Goal: Communication & Community: Participate in discussion

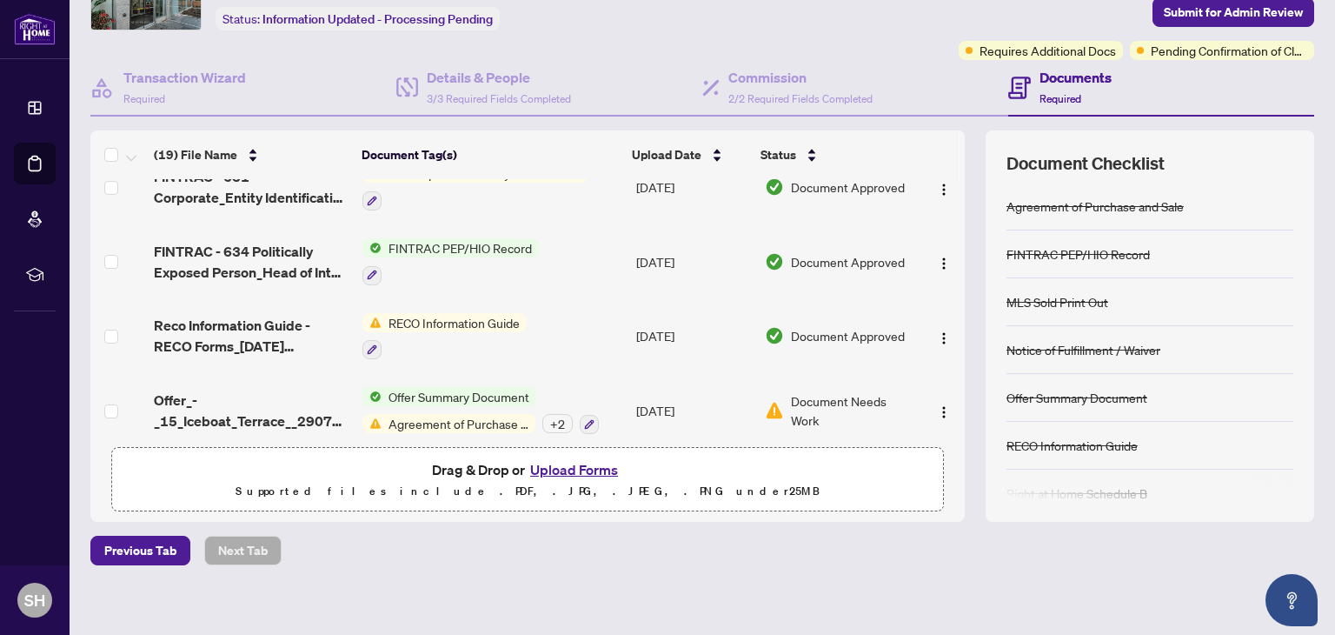
scroll to position [118, 0]
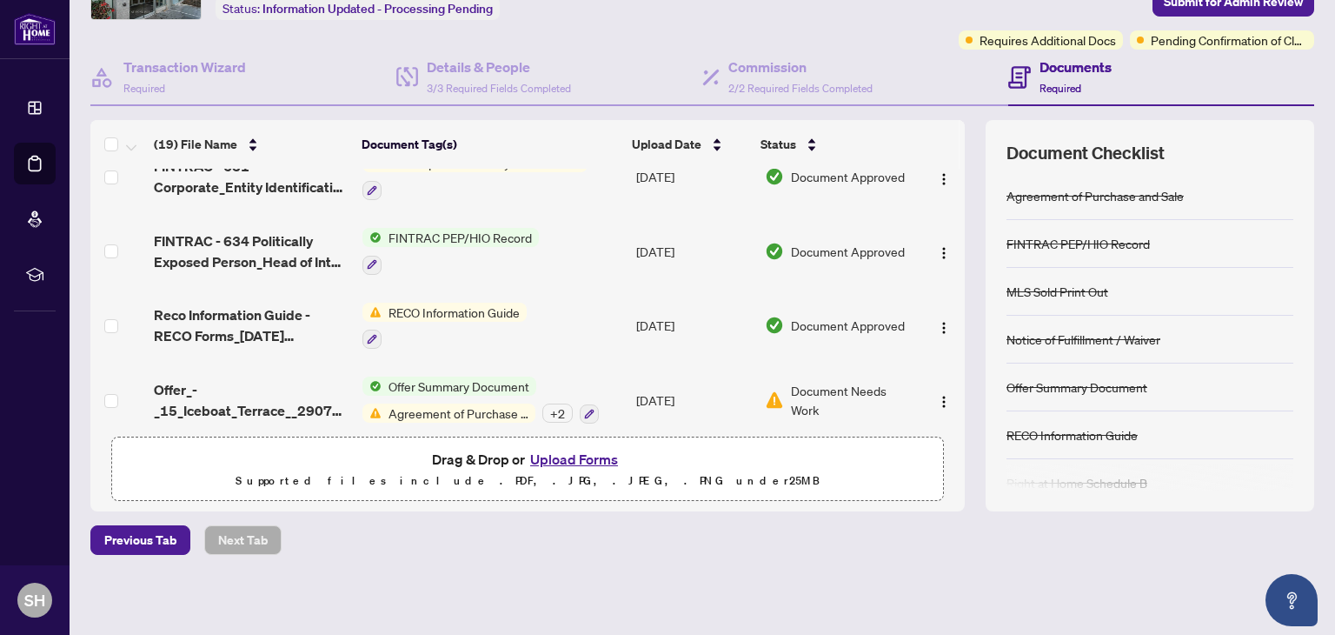
click at [434, 403] on span "Agreement of Purchase and Sale" at bounding box center [459, 412] width 154 height 19
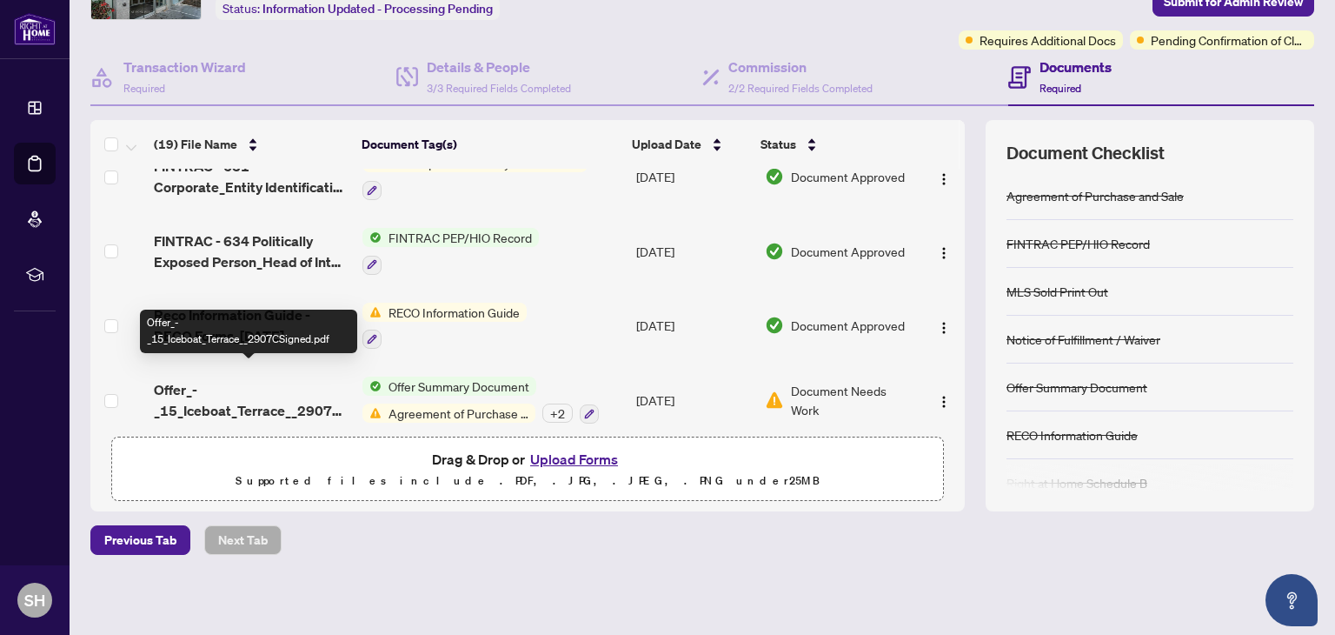
click at [190, 387] on span "Offer_-_15_Iceboat_Terrace__2907CSigned.pdf" at bounding box center [251, 400] width 195 height 42
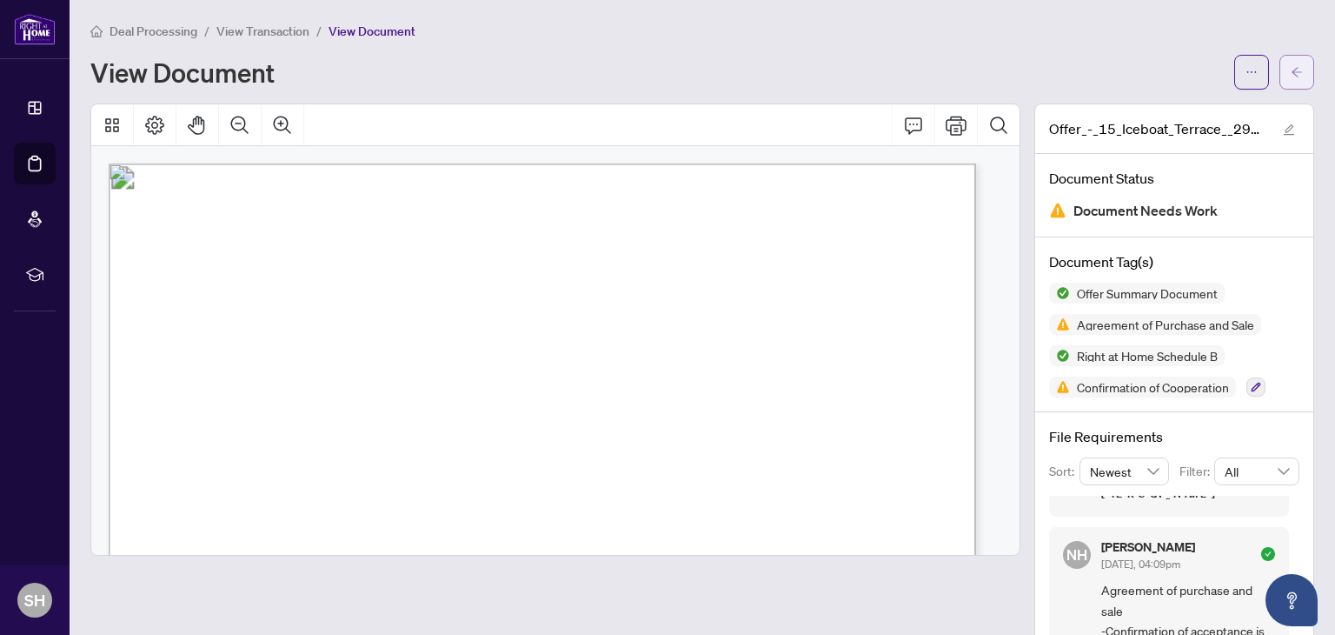
click at [1297, 70] on button "button" at bounding box center [1297, 72] width 35 height 35
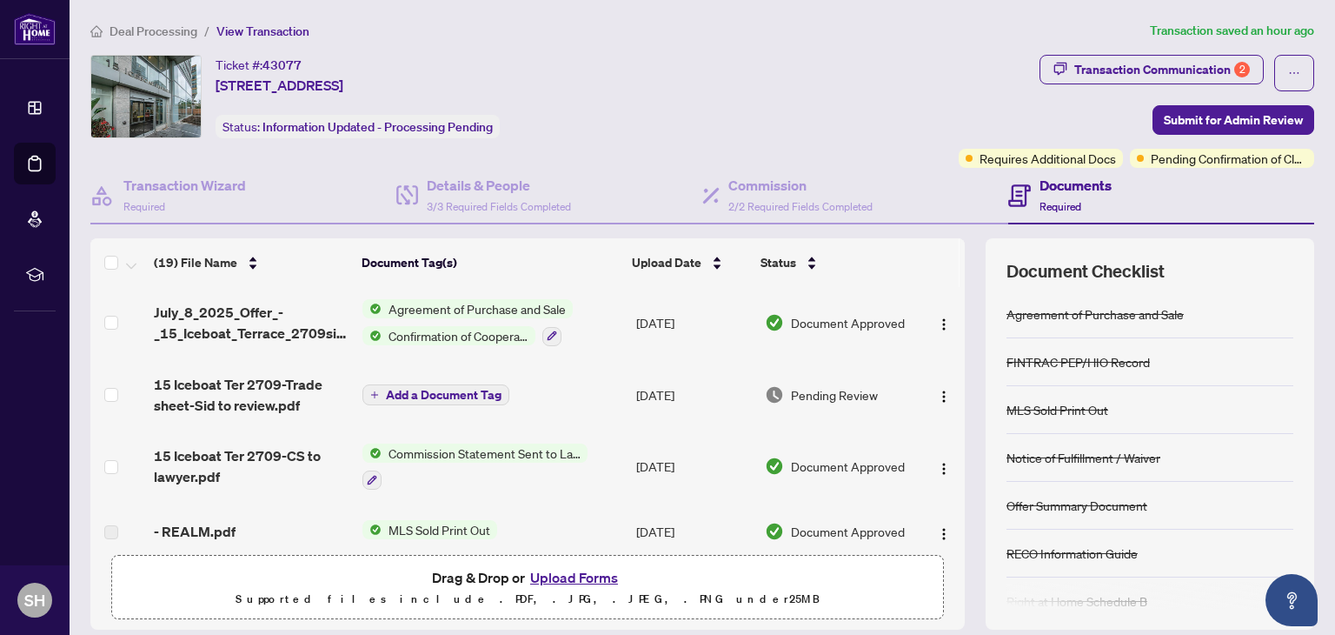
scroll to position [117, 0]
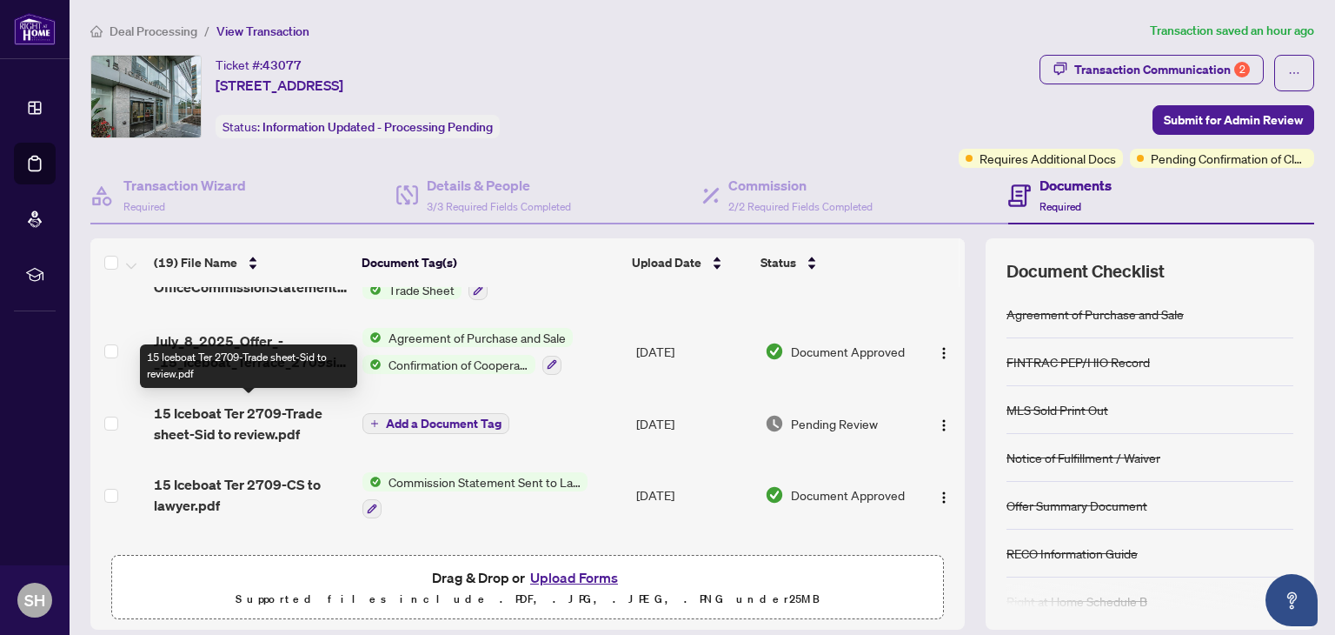
click at [246, 415] on span "15 Iceboat Ter 2709-Trade sheet-Sid to review.pdf" at bounding box center [251, 424] width 195 height 42
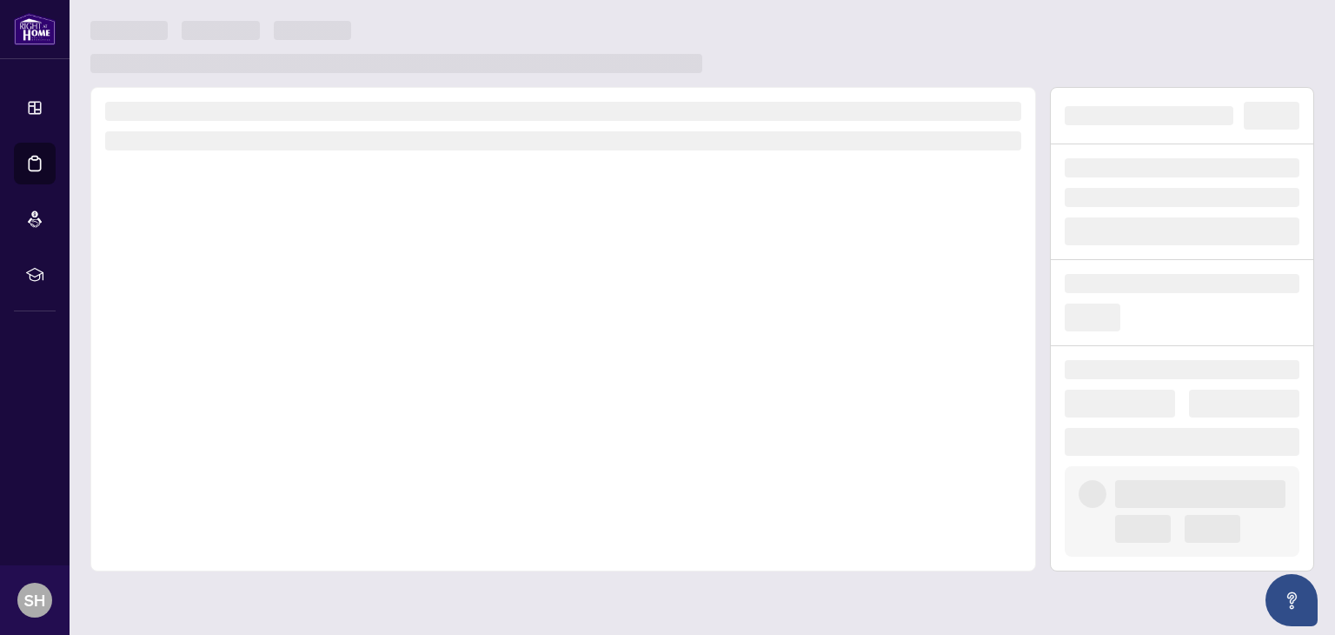
click at [244, 415] on div at bounding box center [563, 329] width 946 height 484
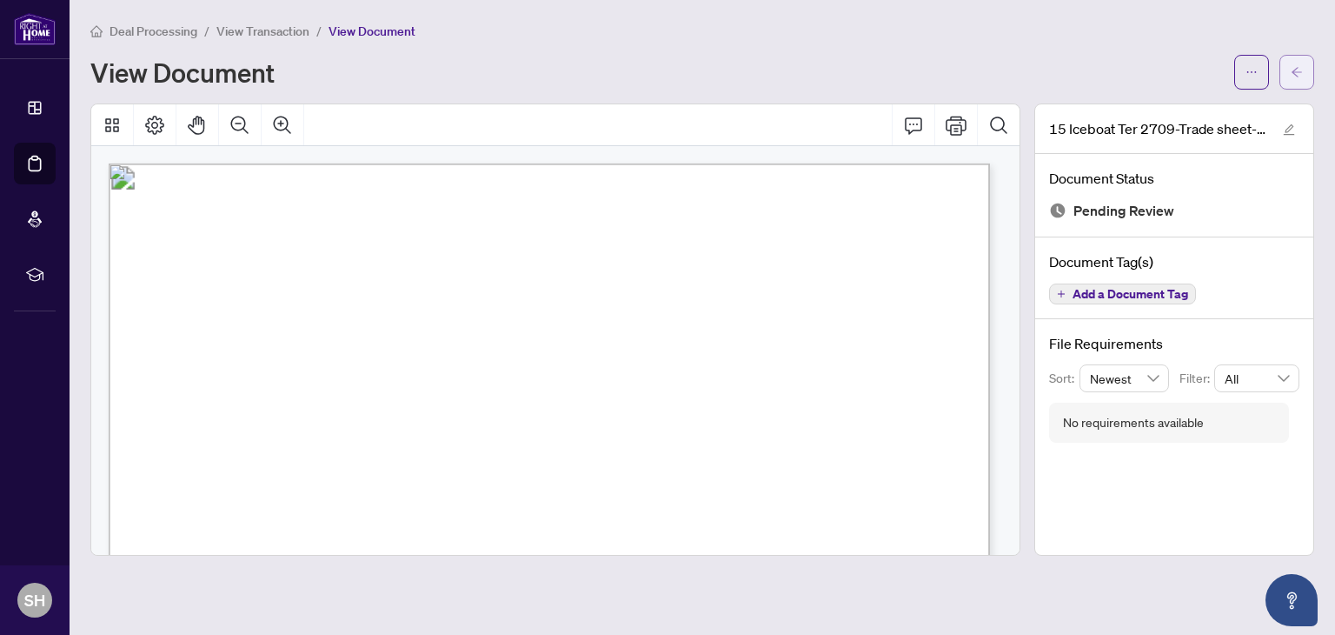
click at [1302, 74] on icon "arrow-left" at bounding box center [1297, 72] width 12 height 12
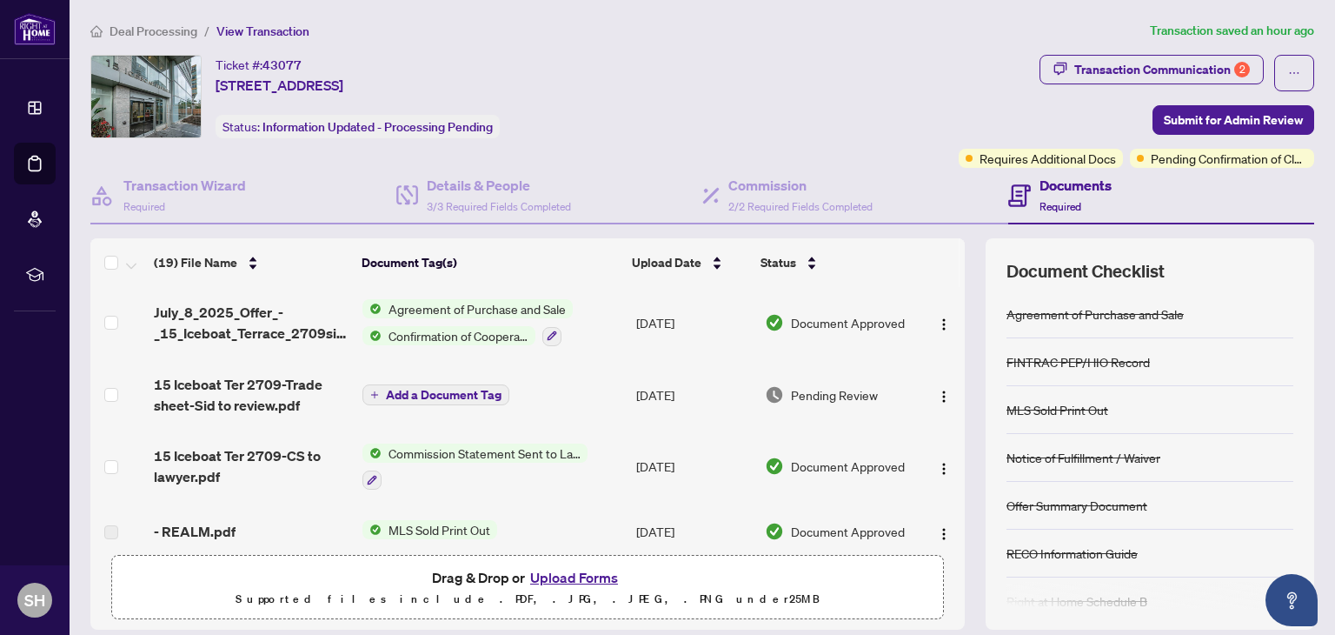
scroll to position [174, 0]
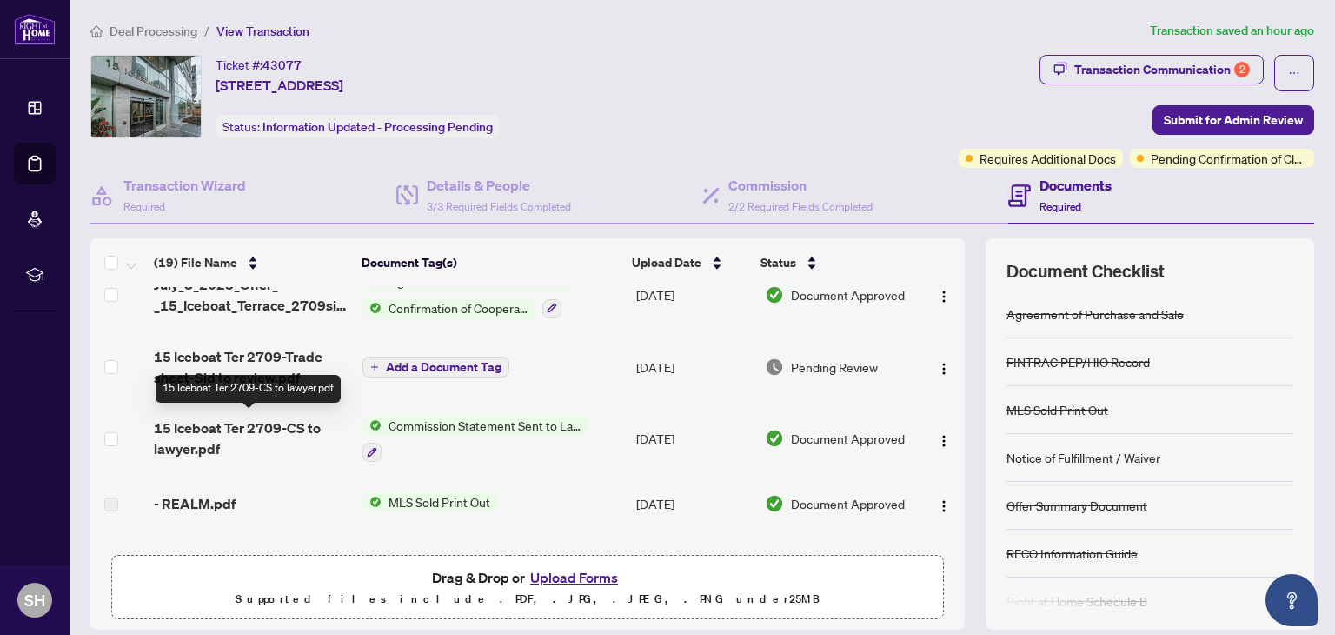
click at [173, 425] on span "15 Iceboat Ter 2709-CS to lawyer.pdf" at bounding box center [251, 438] width 195 height 42
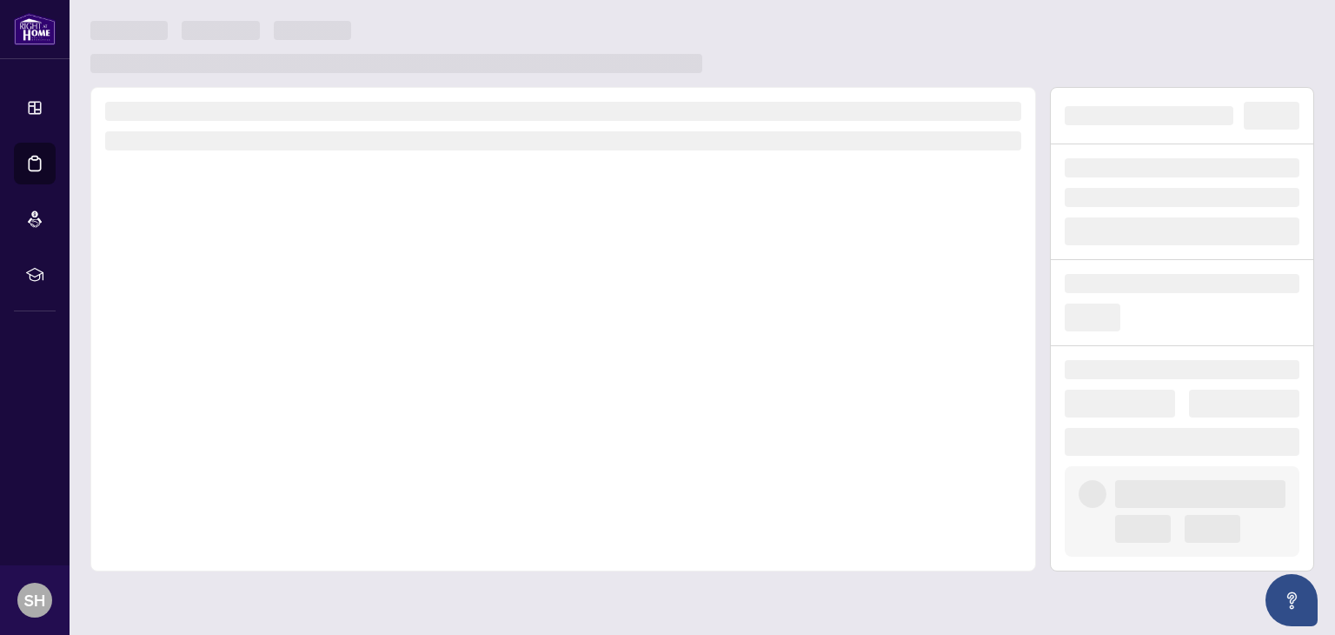
click at [173, 425] on div at bounding box center [563, 329] width 946 height 484
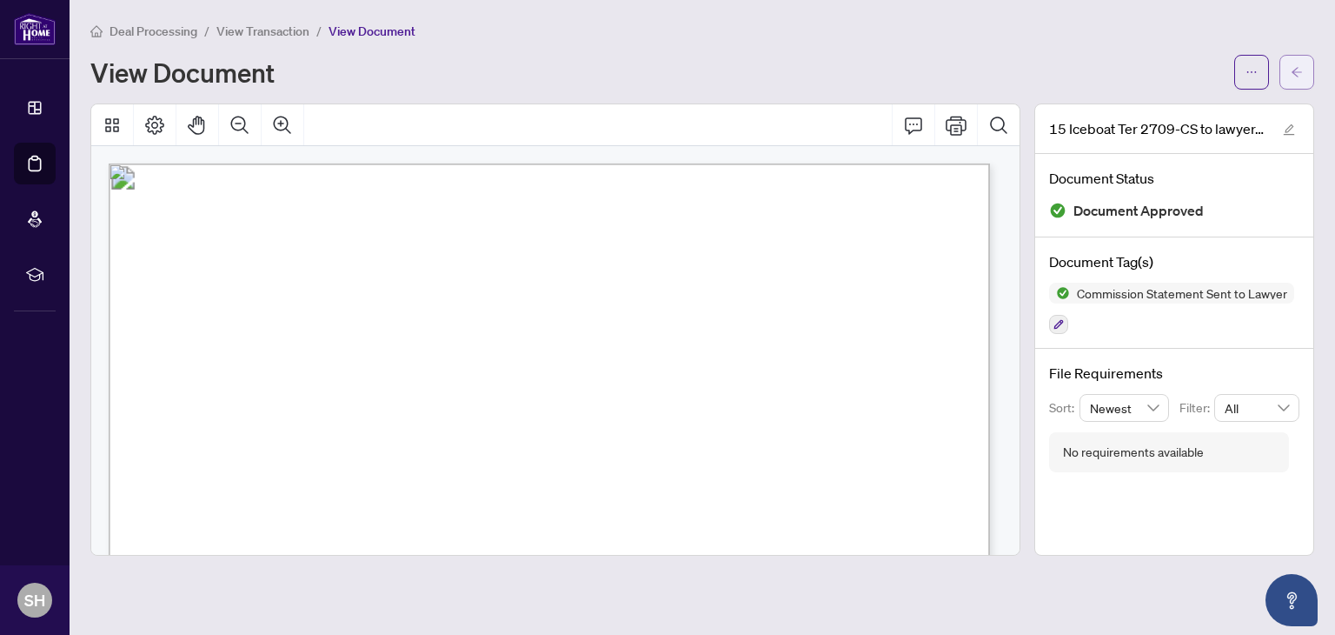
click at [1301, 67] on icon "arrow-left" at bounding box center [1297, 72] width 12 height 12
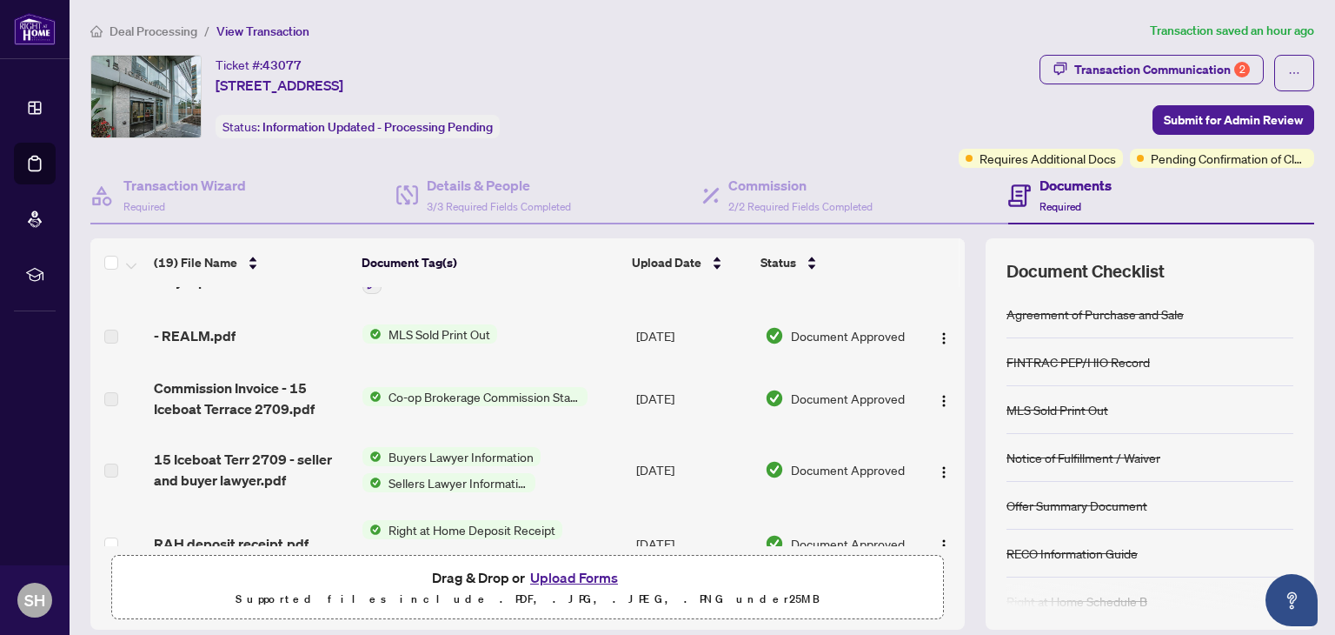
scroll to position [348, 0]
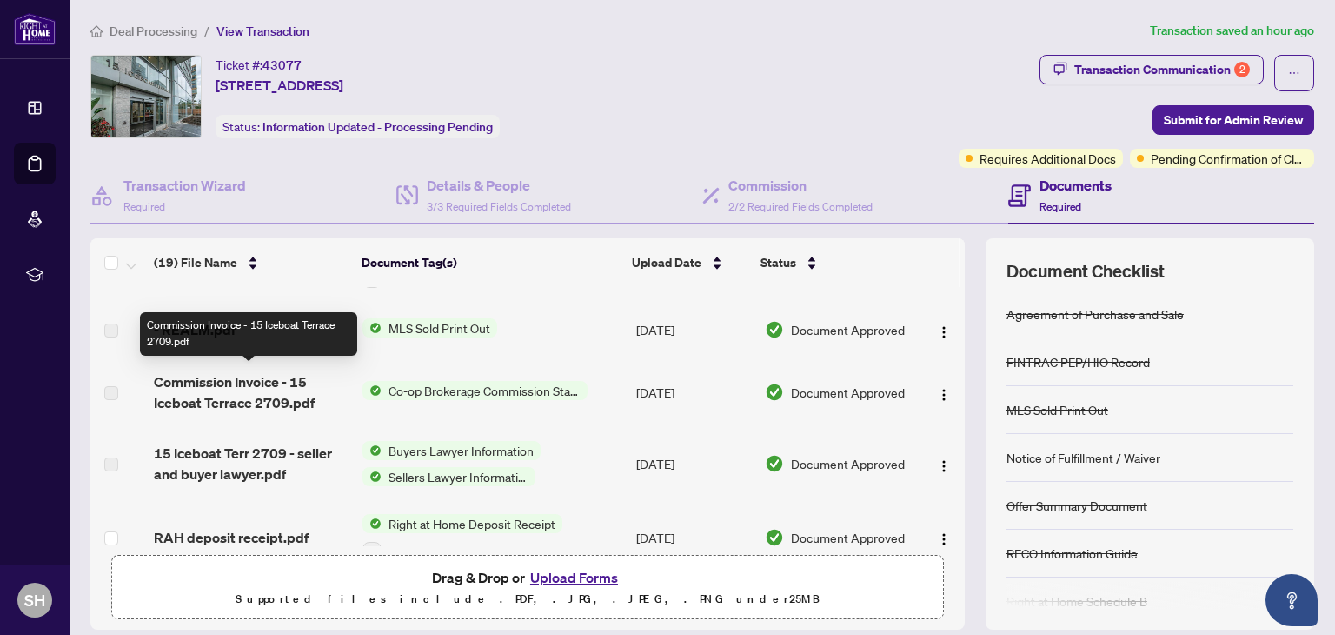
click at [201, 393] on span "Commission Invoice - 15 Iceboat Terrace 2709.pdf" at bounding box center [251, 392] width 195 height 42
click at [187, 376] on span "Commission Invoice - 15 Iceboat Terrace 2709.pdf" at bounding box center [251, 392] width 195 height 42
click at [254, 383] on span "Commission Invoice - 15 Iceboat Terrace 2709.pdf" at bounding box center [251, 392] width 195 height 42
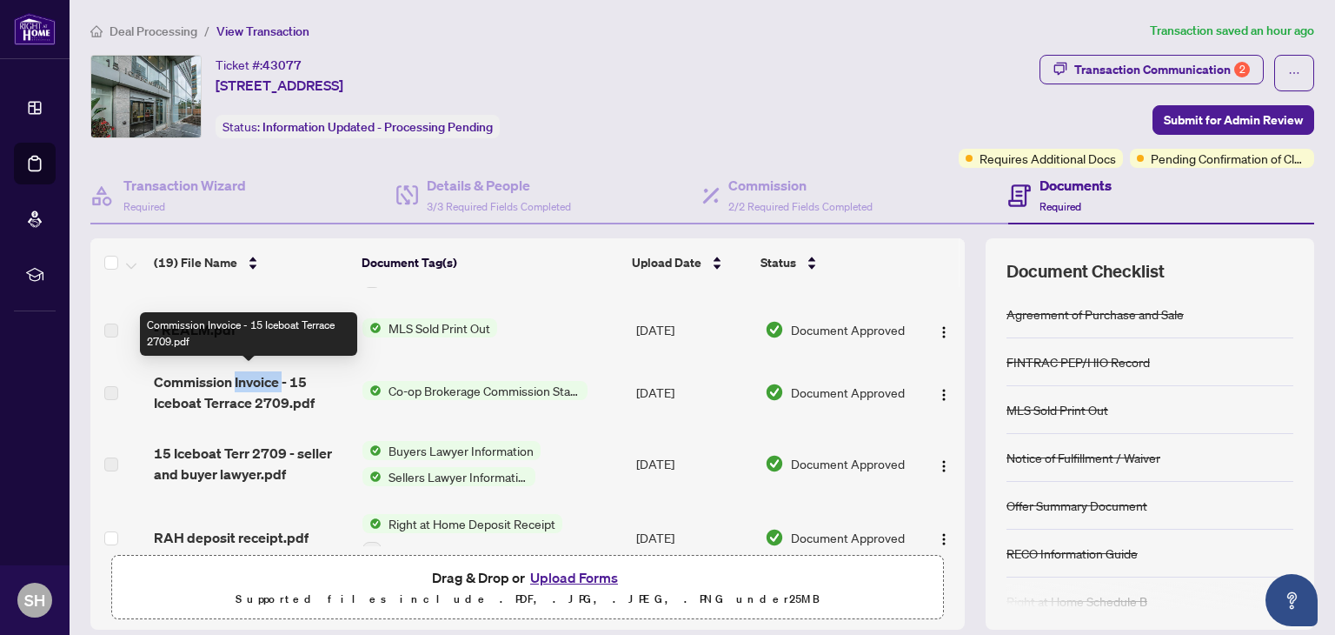
click at [254, 383] on span "Commission Invoice - 15 Iceboat Terrace 2709.pdf" at bounding box center [251, 392] width 195 height 42
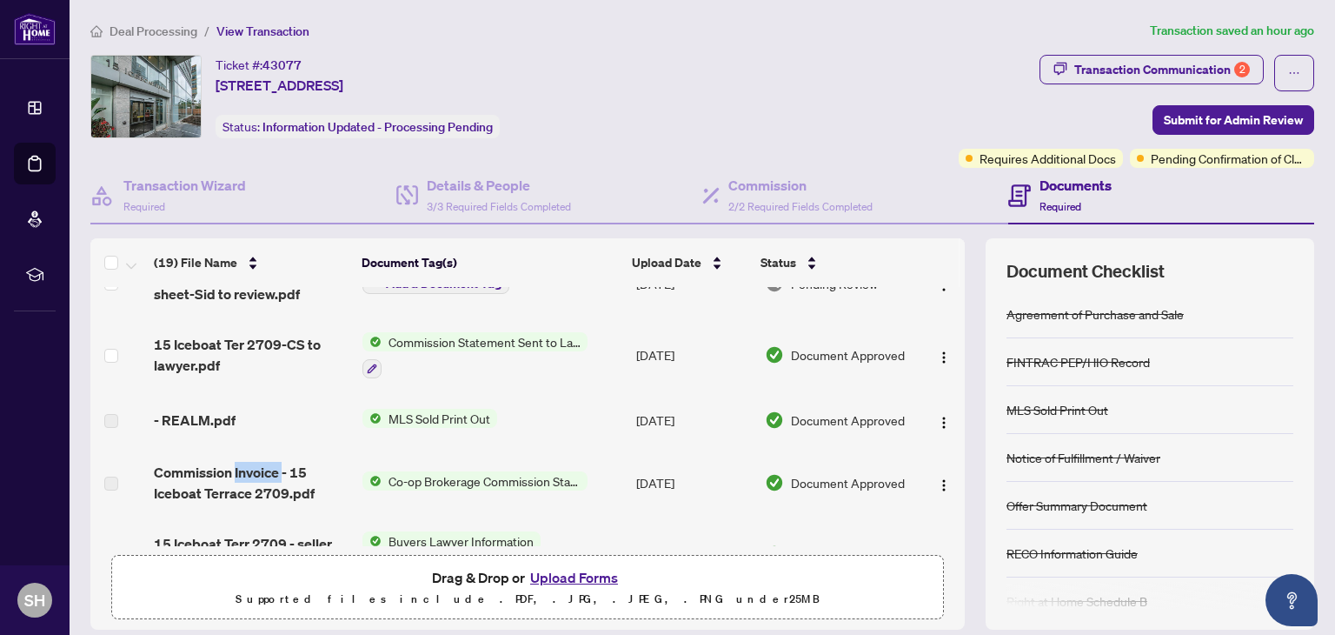
scroll to position [0, 0]
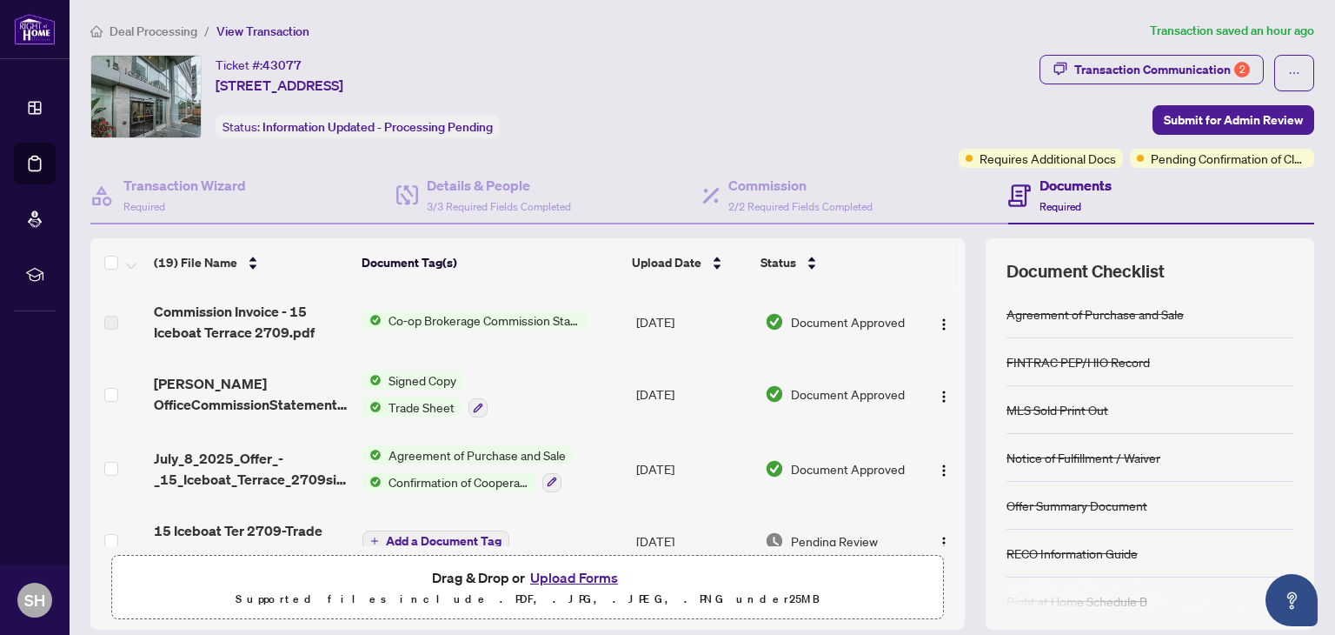
click at [225, 325] on span "Commission Invoice - 15 Iceboat Terrace 2709.pdf" at bounding box center [251, 322] width 195 height 42
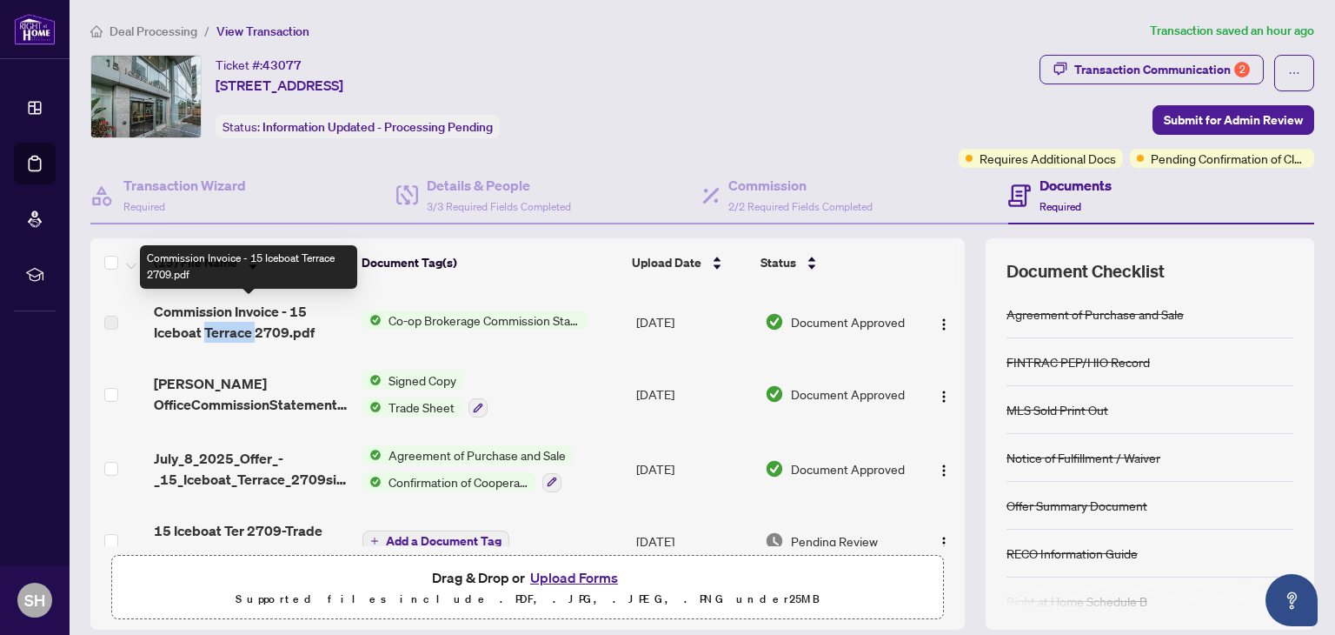
click at [225, 325] on span "Commission Invoice - 15 Iceboat Terrace 2709.pdf" at bounding box center [251, 322] width 195 height 42
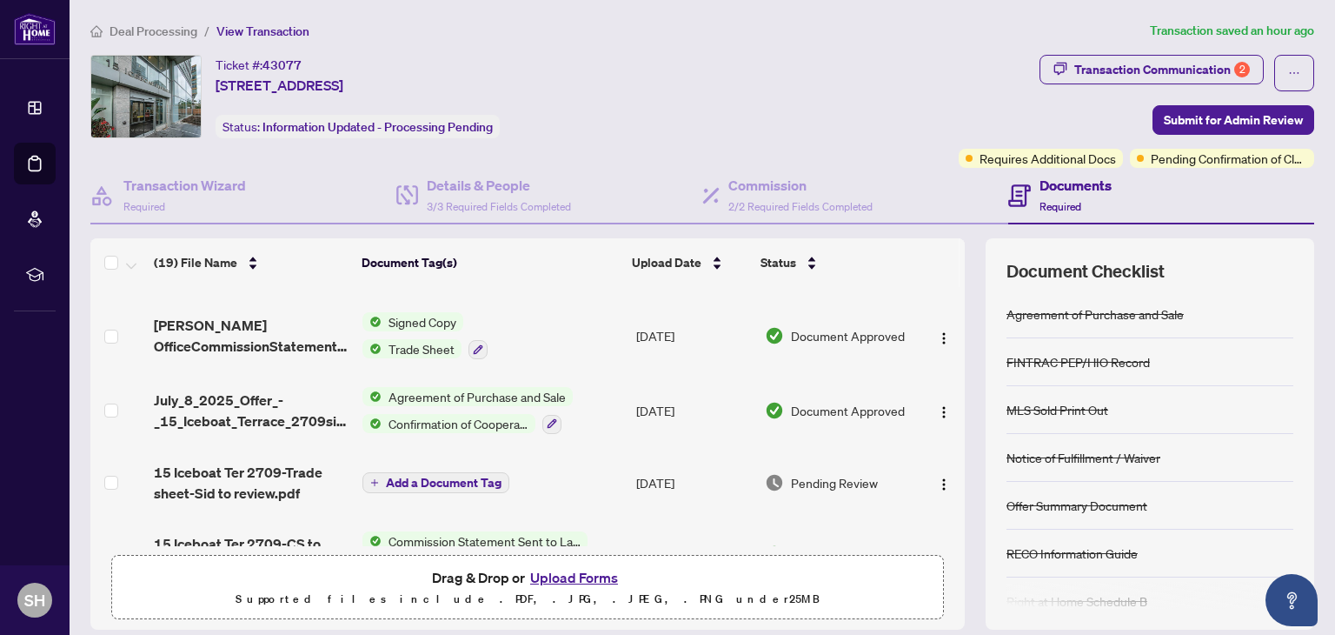
scroll to position [87, 0]
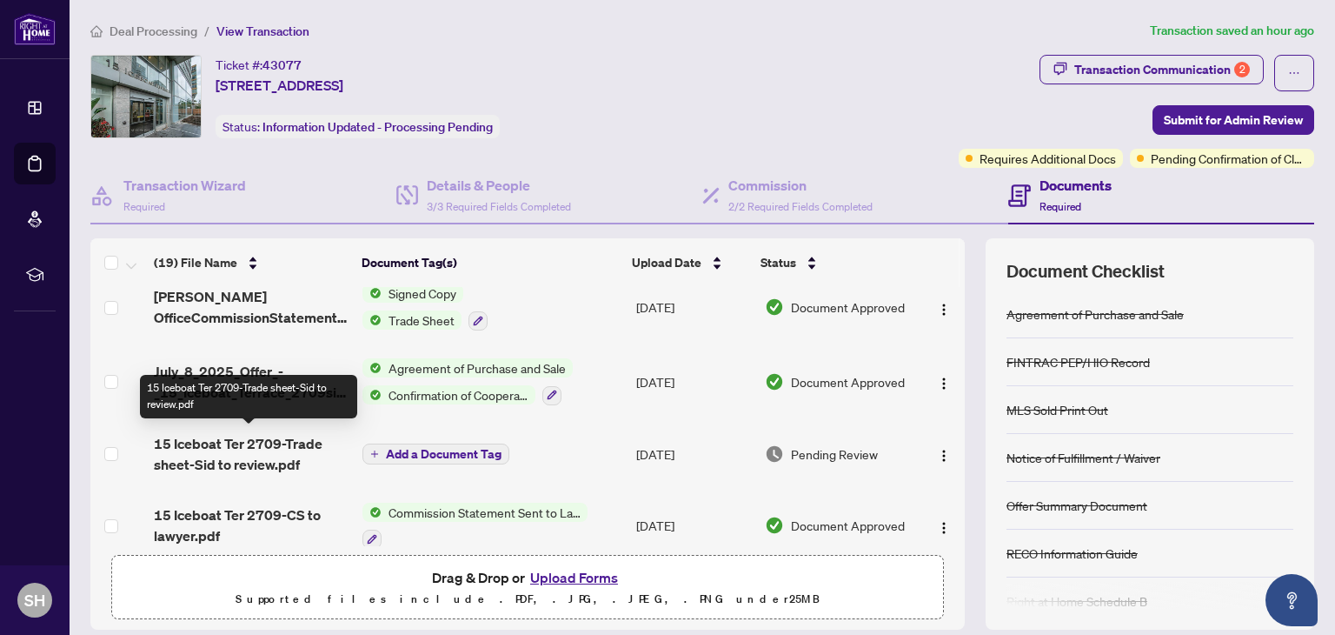
click at [196, 442] on span "15 Iceboat Ter 2709-Trade sheet-Sid to review.pdf" at bounding box center [251, 454] width 195 height 42
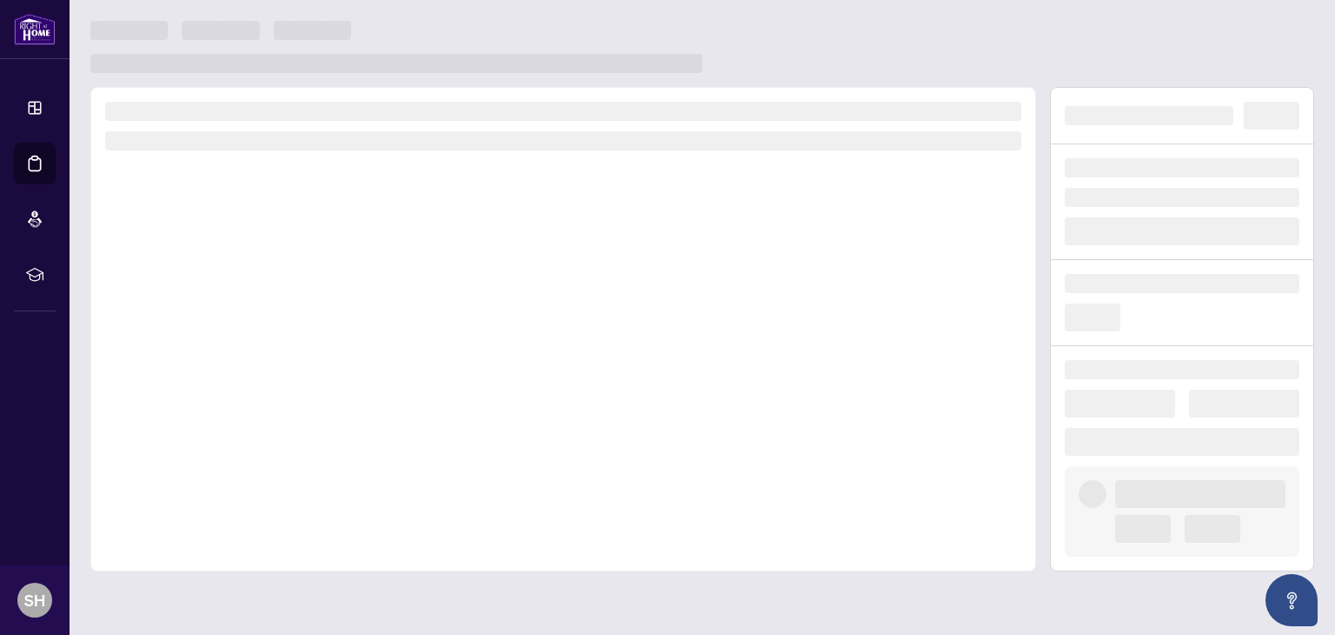
click at [196, 442] on div at bounding box center [563, 329] width 946 height 484
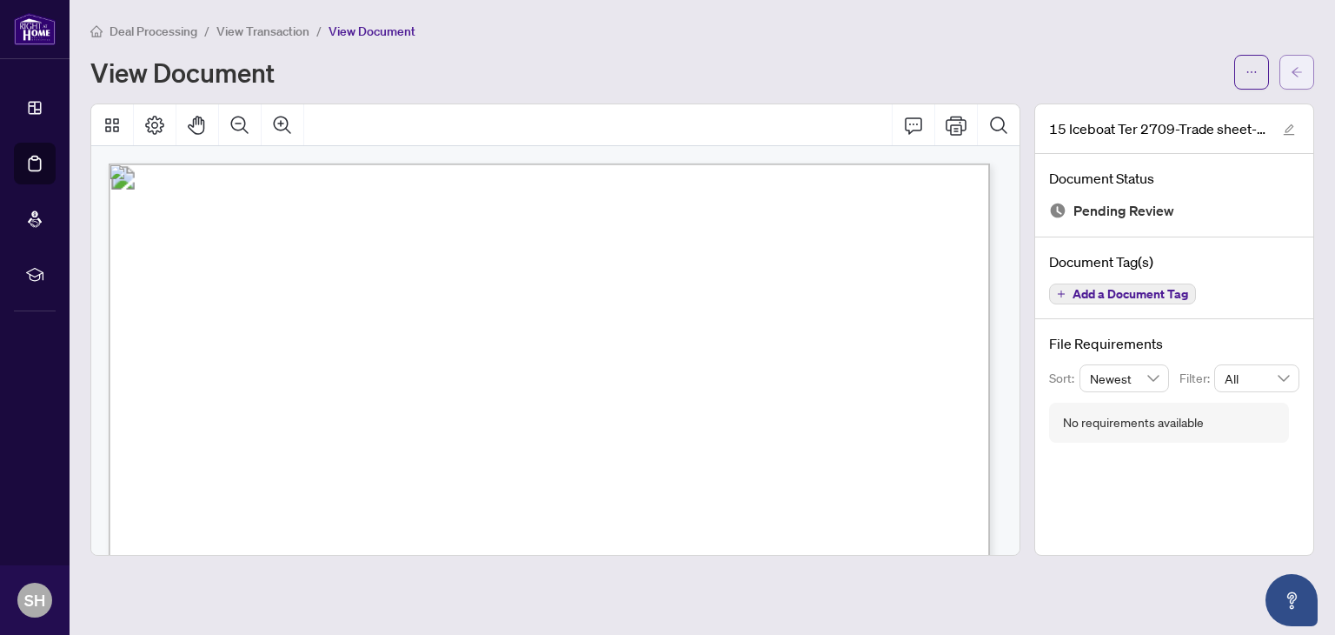
click at [1300, 73] on icon "arrow-left" at bounding box center [1297, 72] width 12 height 12
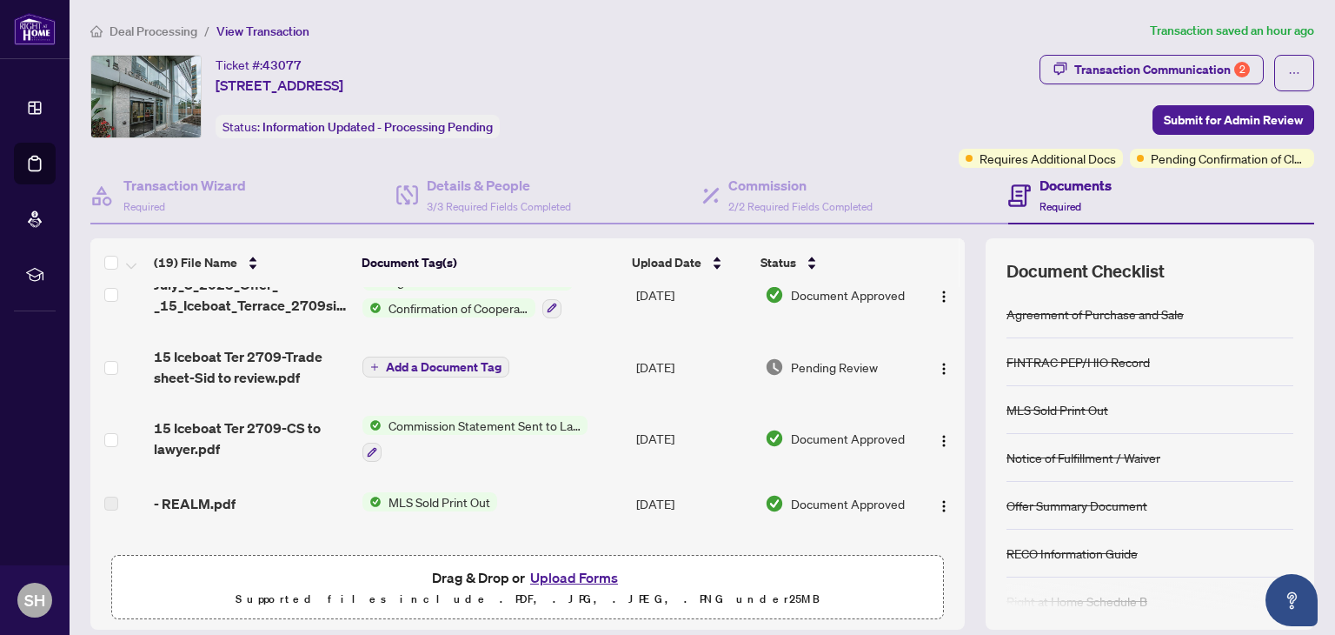
scroll to position [87, 0]
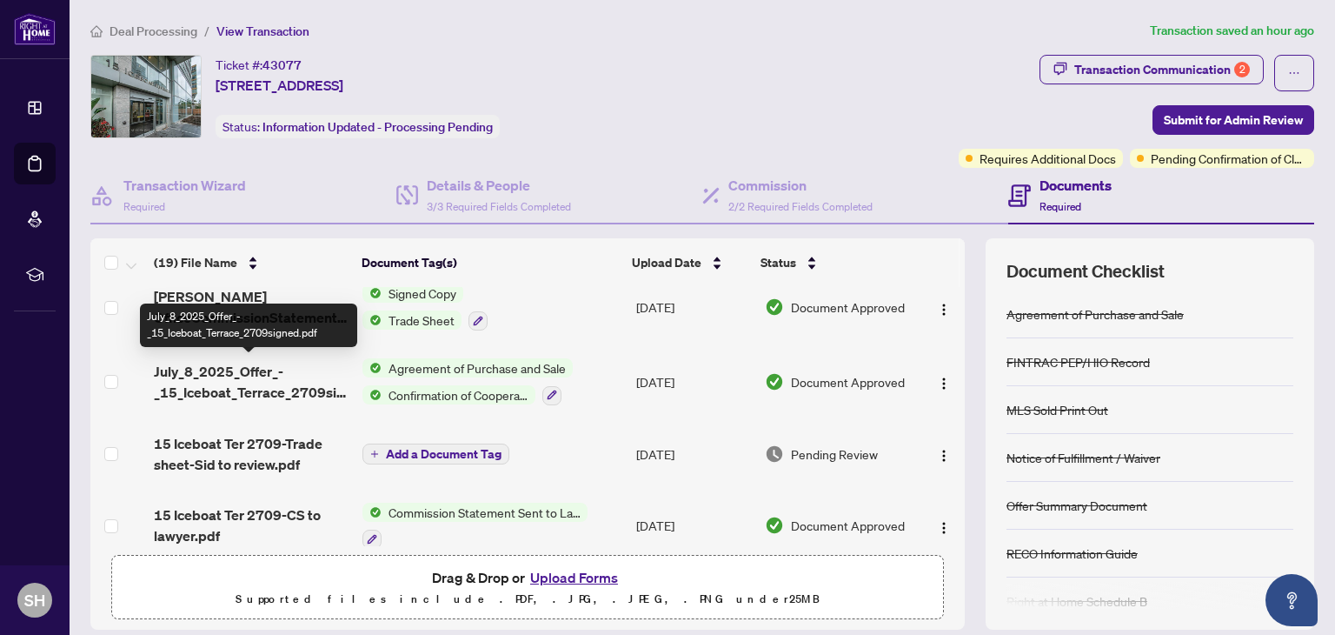
click at [196, 381] on span "July_8_2025_Offer_-_15_Iceboat_Terrace_2709signed.pdf" at bounding box center [251, 382] width 195 height 42
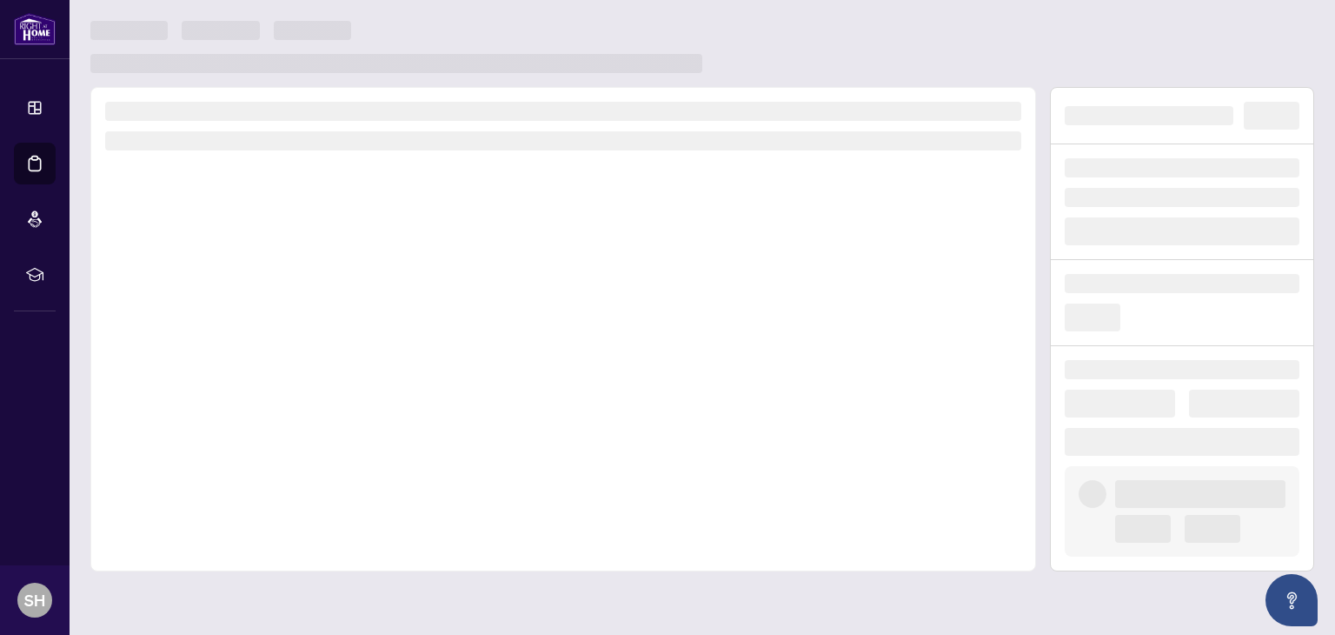
click at [196, 381] on div at bounding box center [563, 329] width 946 height 484
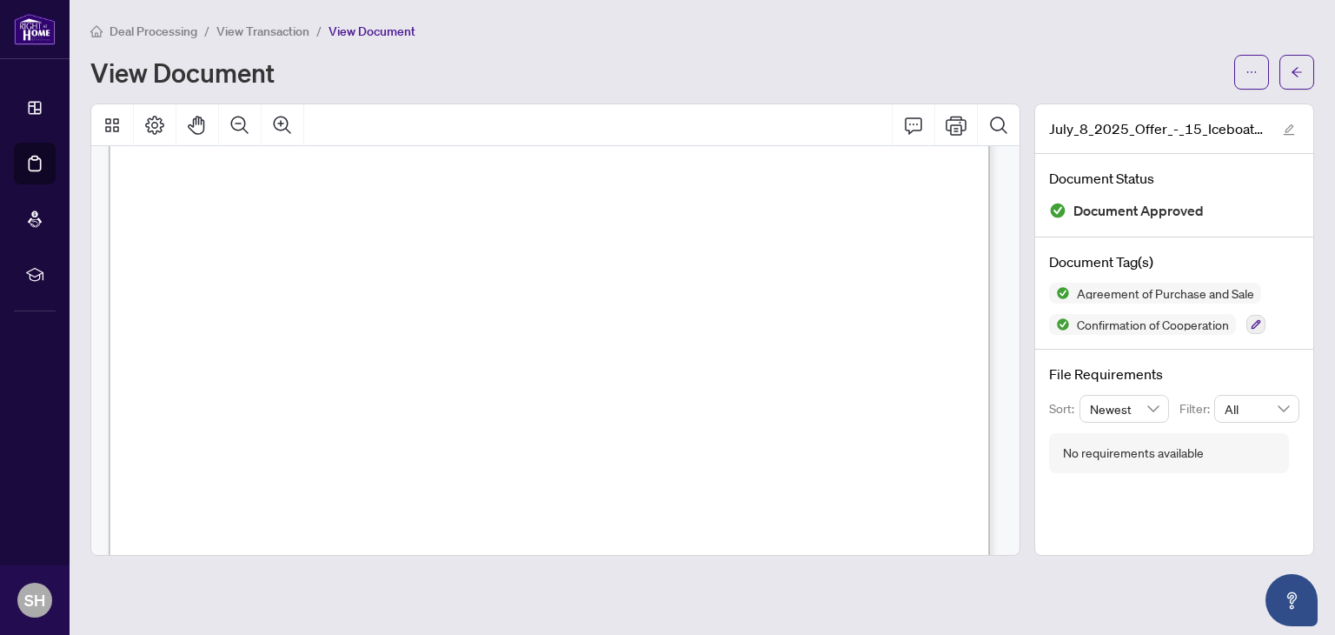
scroll to position [6086, 0]
click at [1300, 66] on icon "arrow-left" at bounding box center [1297, 72] width 12 height 12
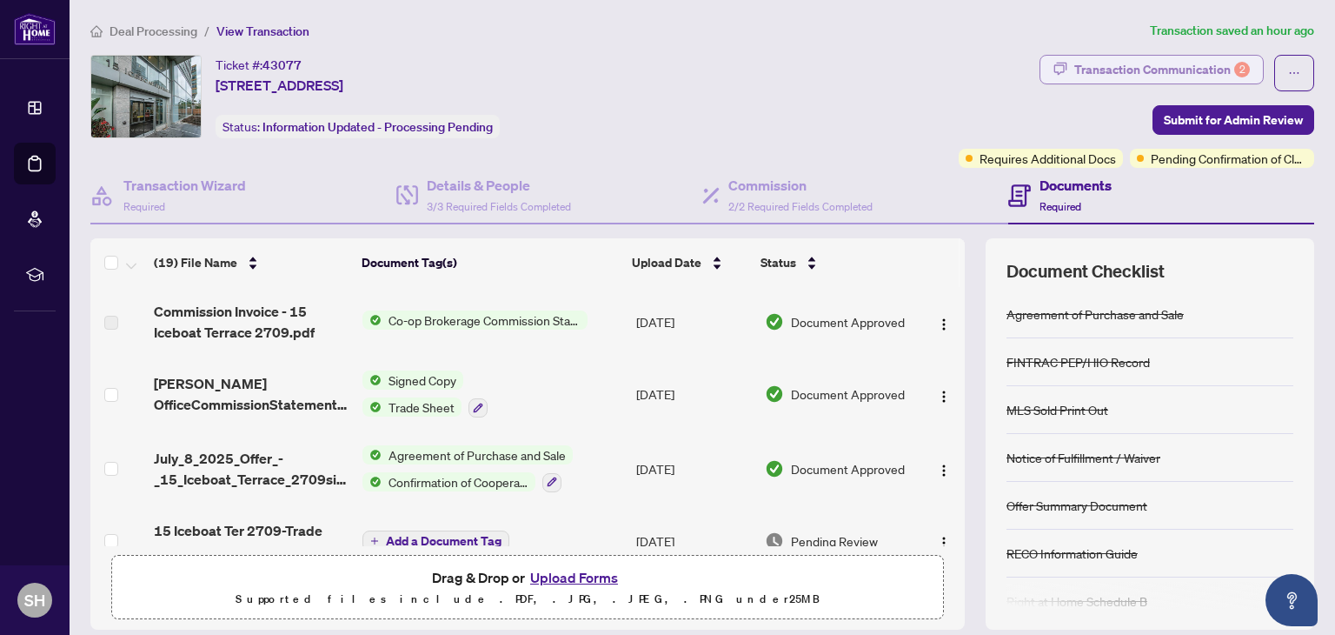
click at [1111, 70] on div "Transaction Communication 2" at bounding box center [1163, 70] width 176 height 28
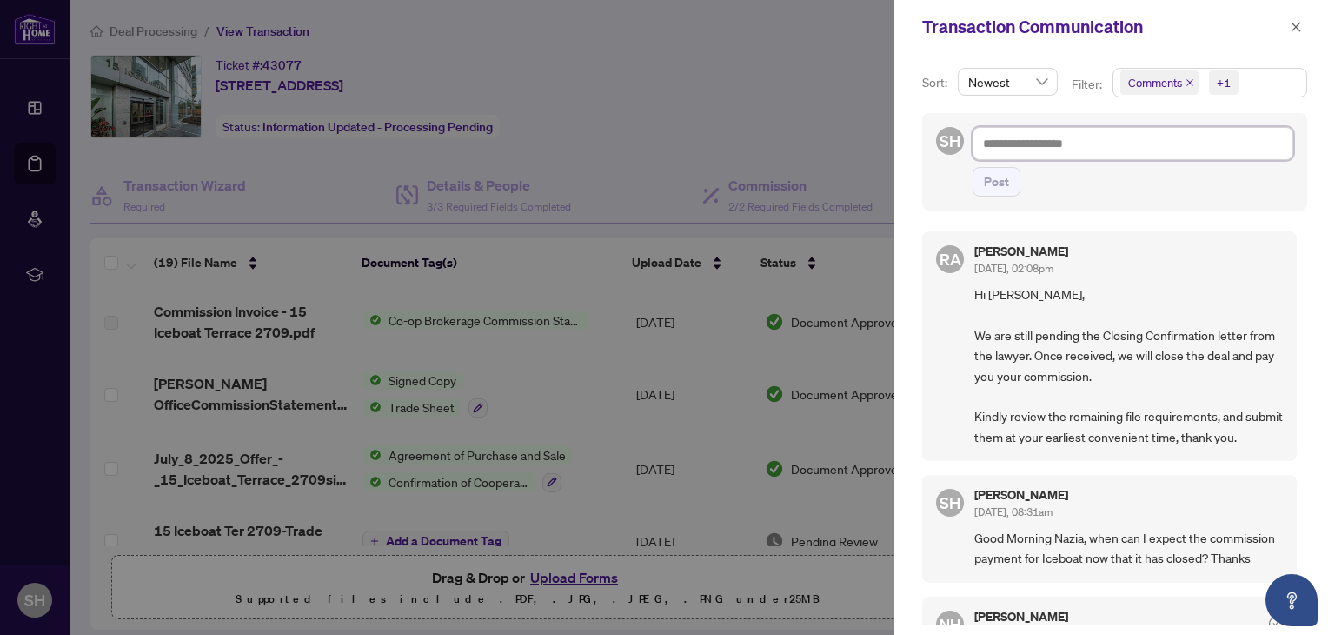
click at [994, 141] on textarea at bounding box center [1133, 143] width 321 height 33
drag, startPoint x: 994, startPoint y: 143, endPoint x: 985, endPoint y: 136, distance: 11.1
paste textarea "**********"
type textarea "**********"
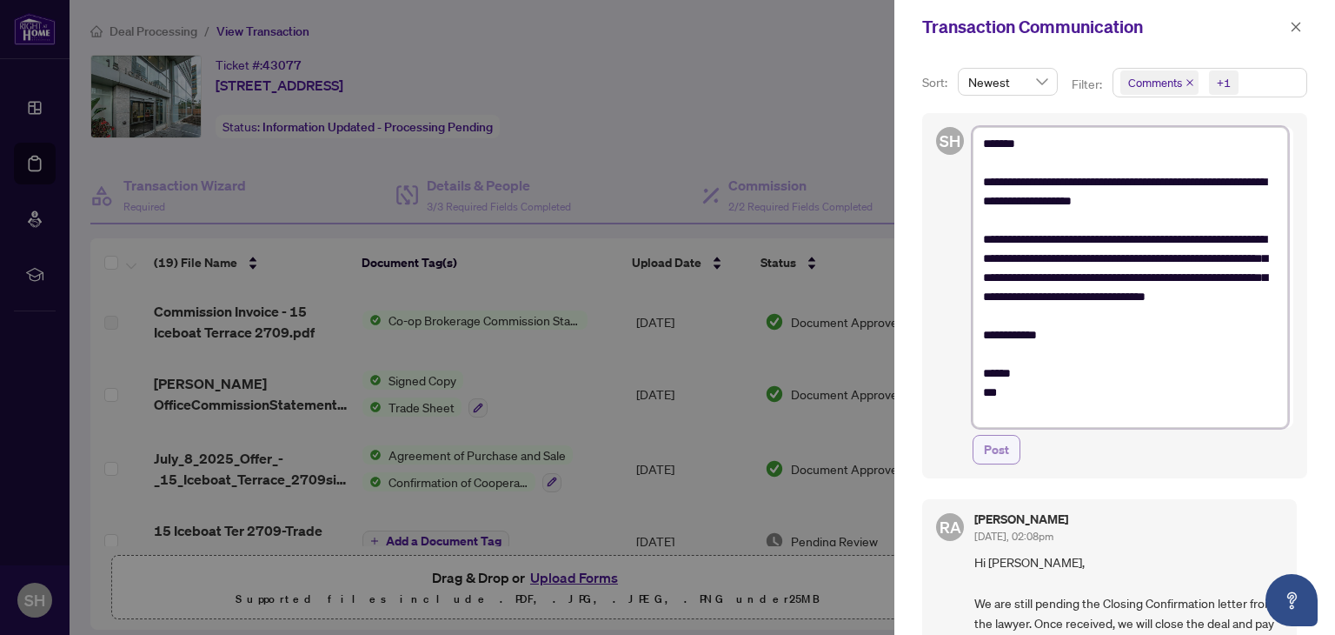
type textarea "**********"
click at [990, 453] on span "Post" at bounding box center [996, 450] width 25 height 28
type textarea "**********"
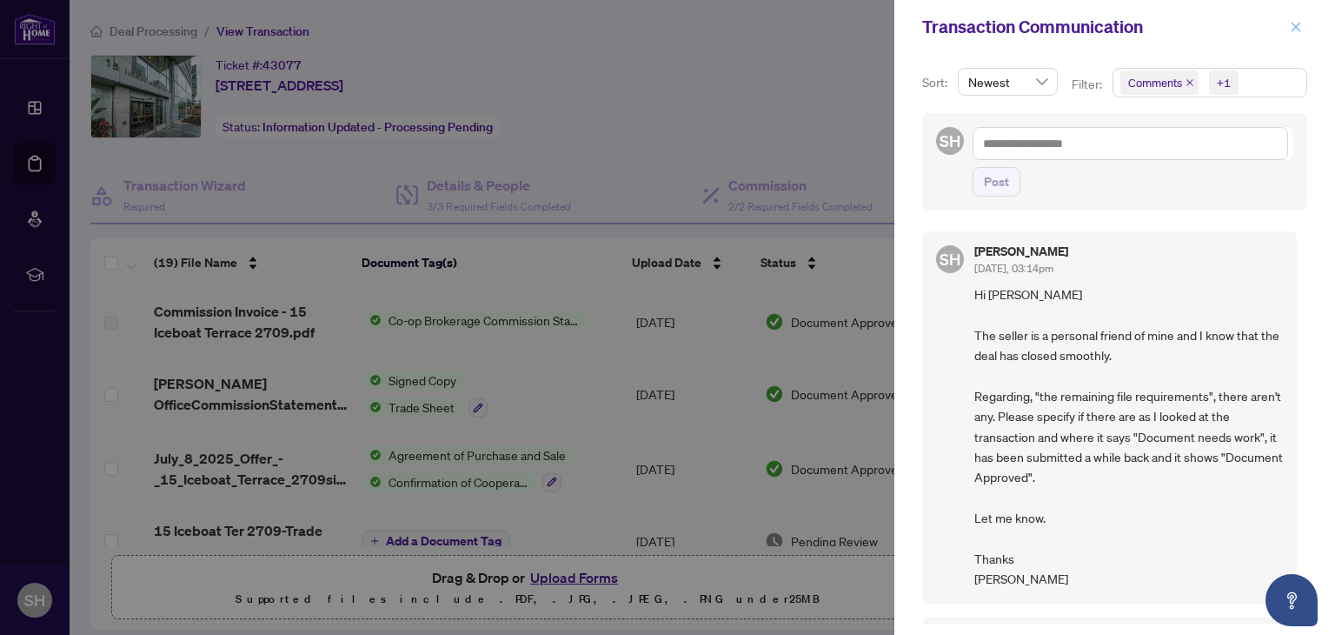
click at [1293, 25] on icon "close" at bounding box center [1296, 27] width 12 height 12
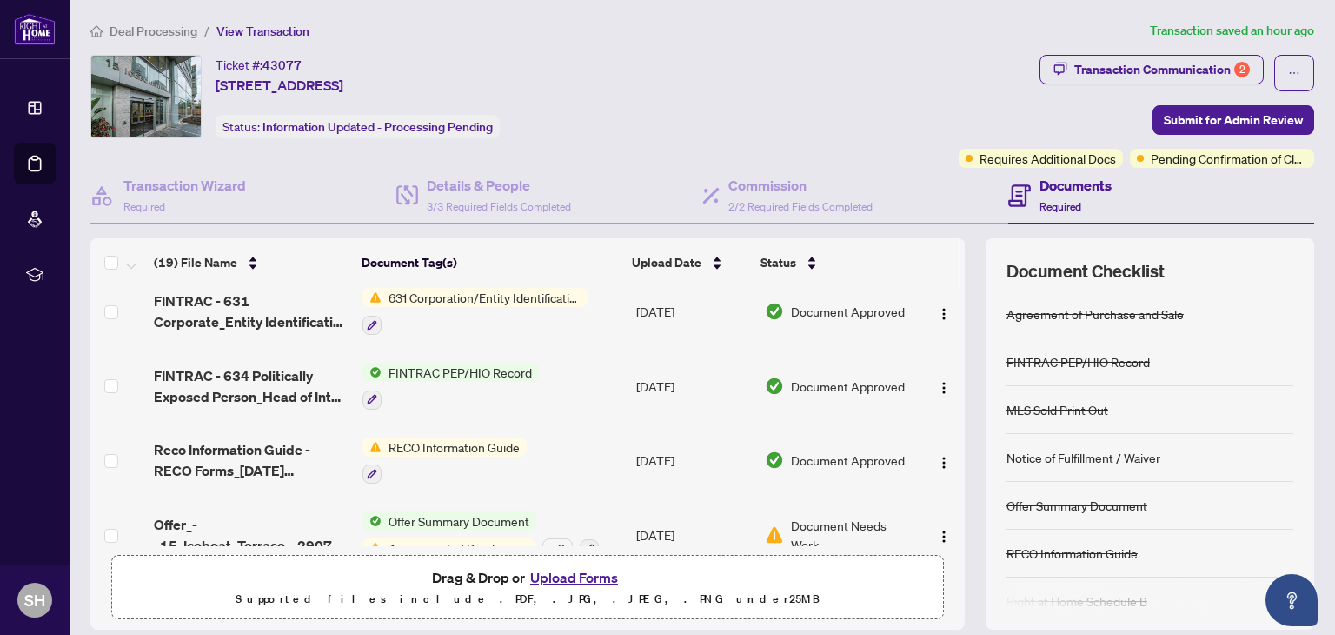
scroll to position [1074, 0]
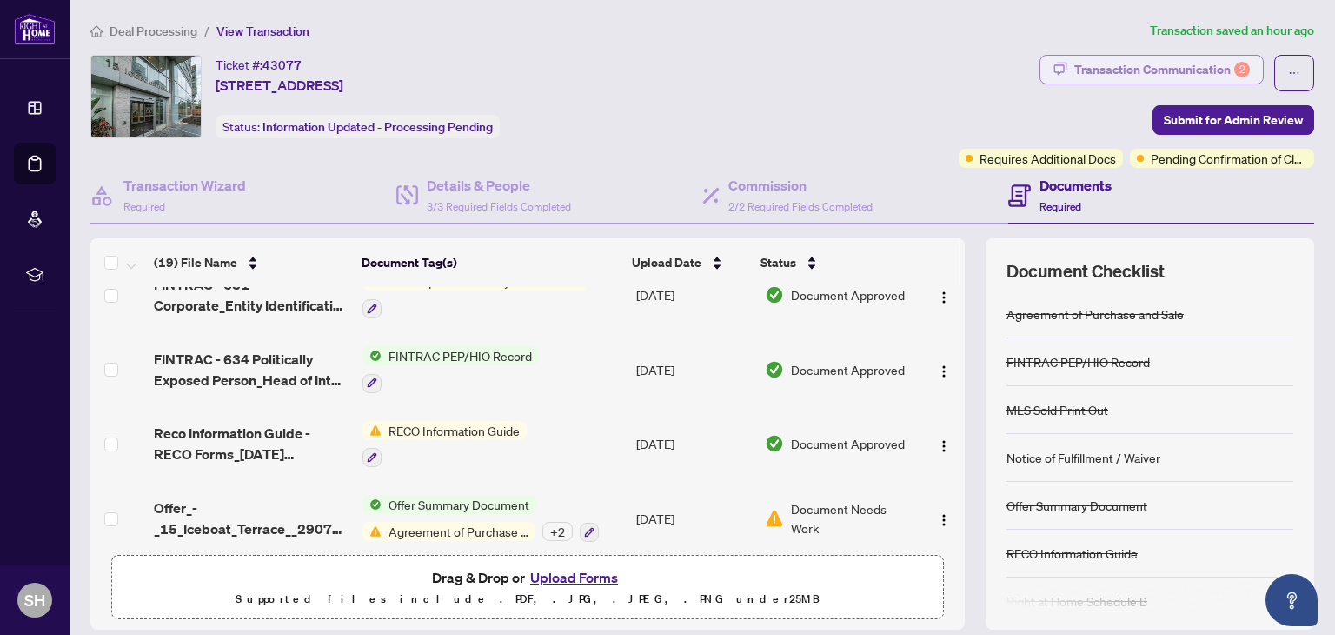
click at [1132, 70] on div "Transaction Communication 2" at bounding box center [1163, 70] width 176 height 28
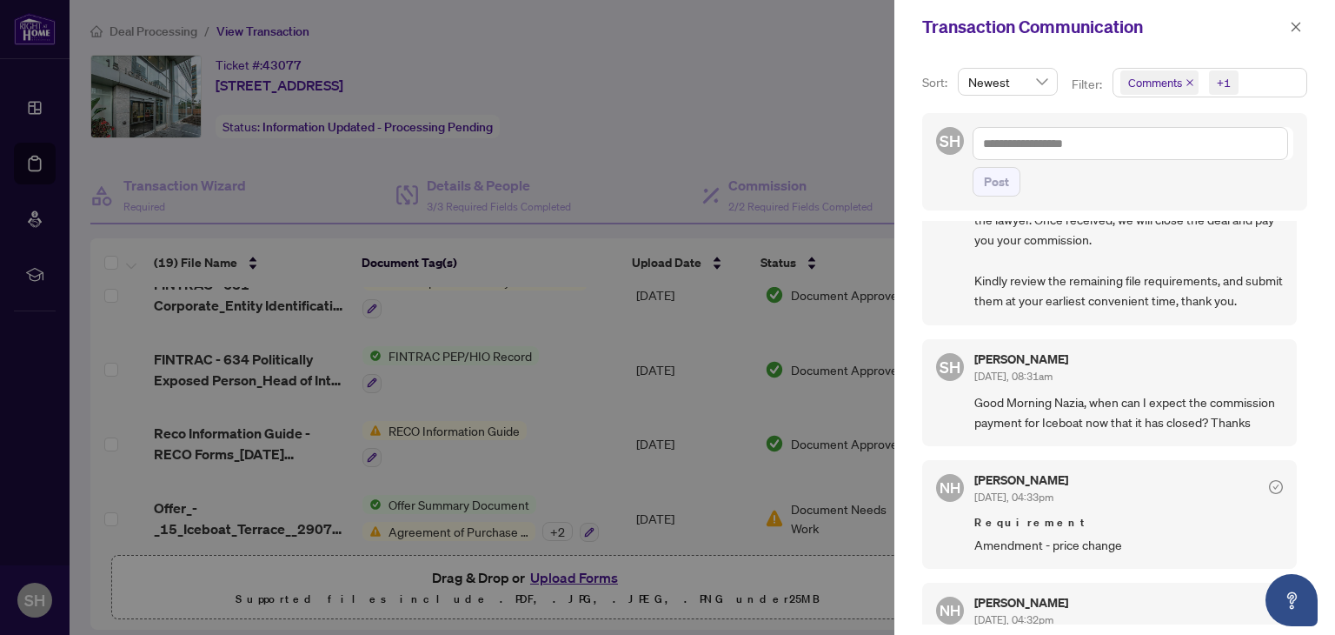
scroll to position [0, 0]
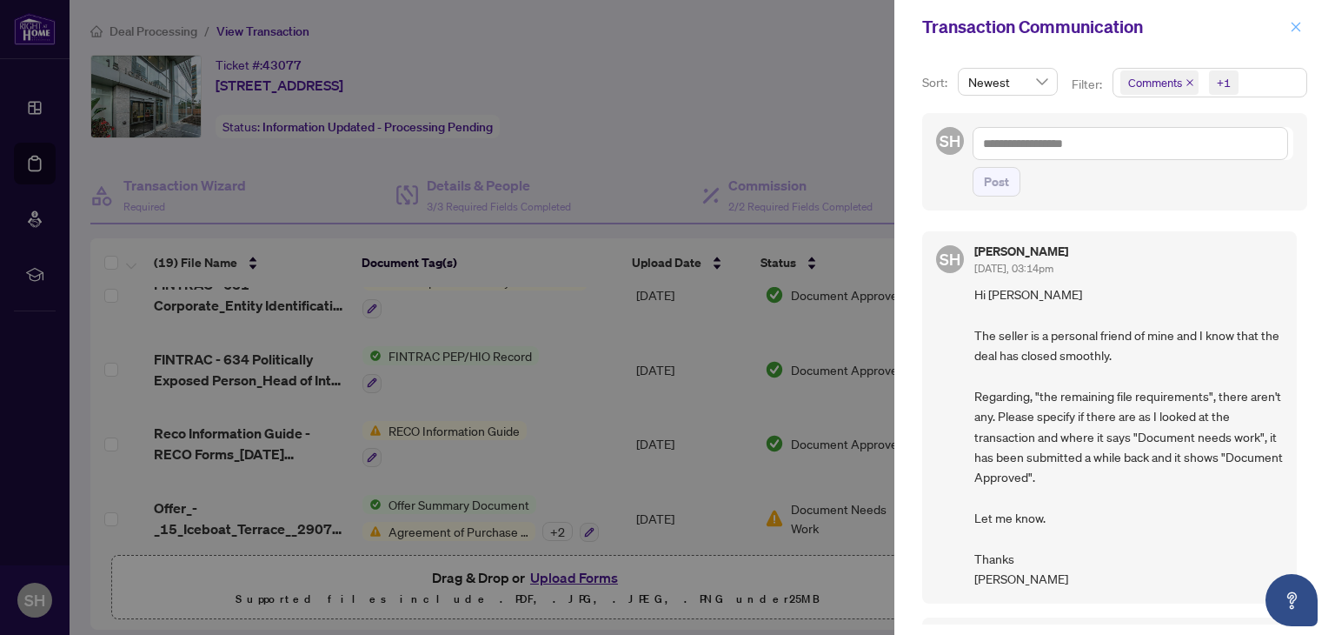
click at [1295, 26] on icon "close" at bounding box center [1296, 27] width 12 height 12
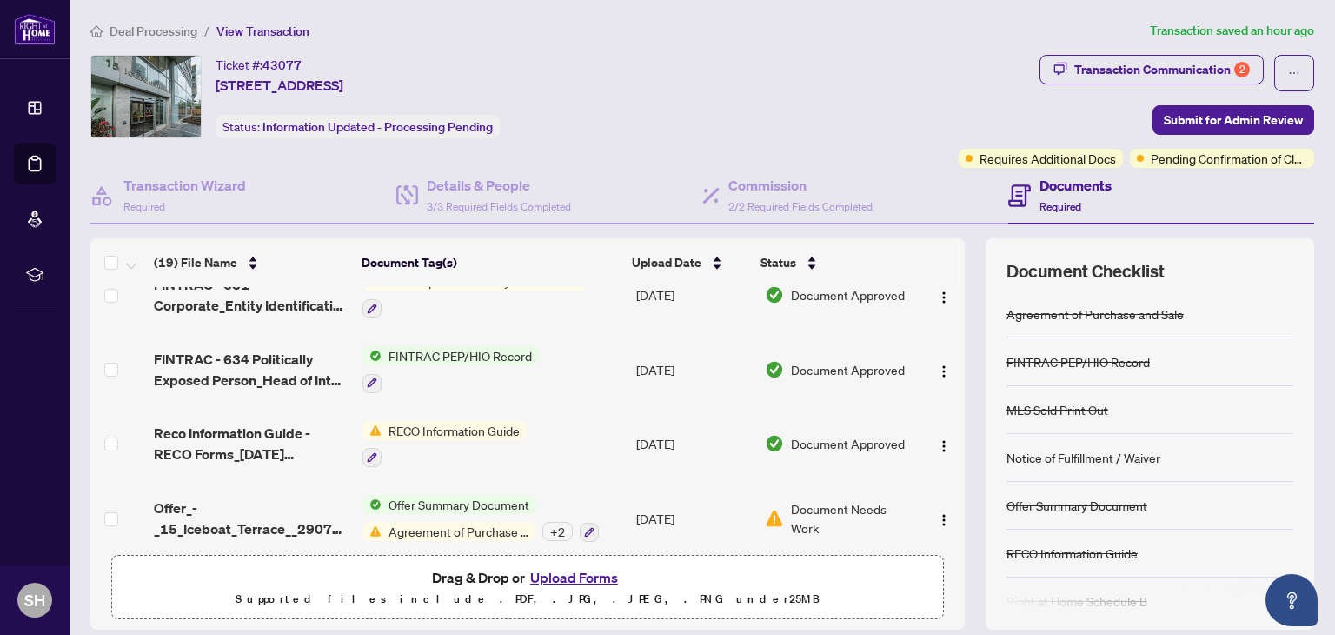
click at [829, 59] on div "Ticket #: 43077 [STREET_ADDRESS] Status: Information Updated - Processing Pendi…" at bounding box center [521, 96] width 862 height 83
